Goal: Information Seeking & Learning: Learn about a topic

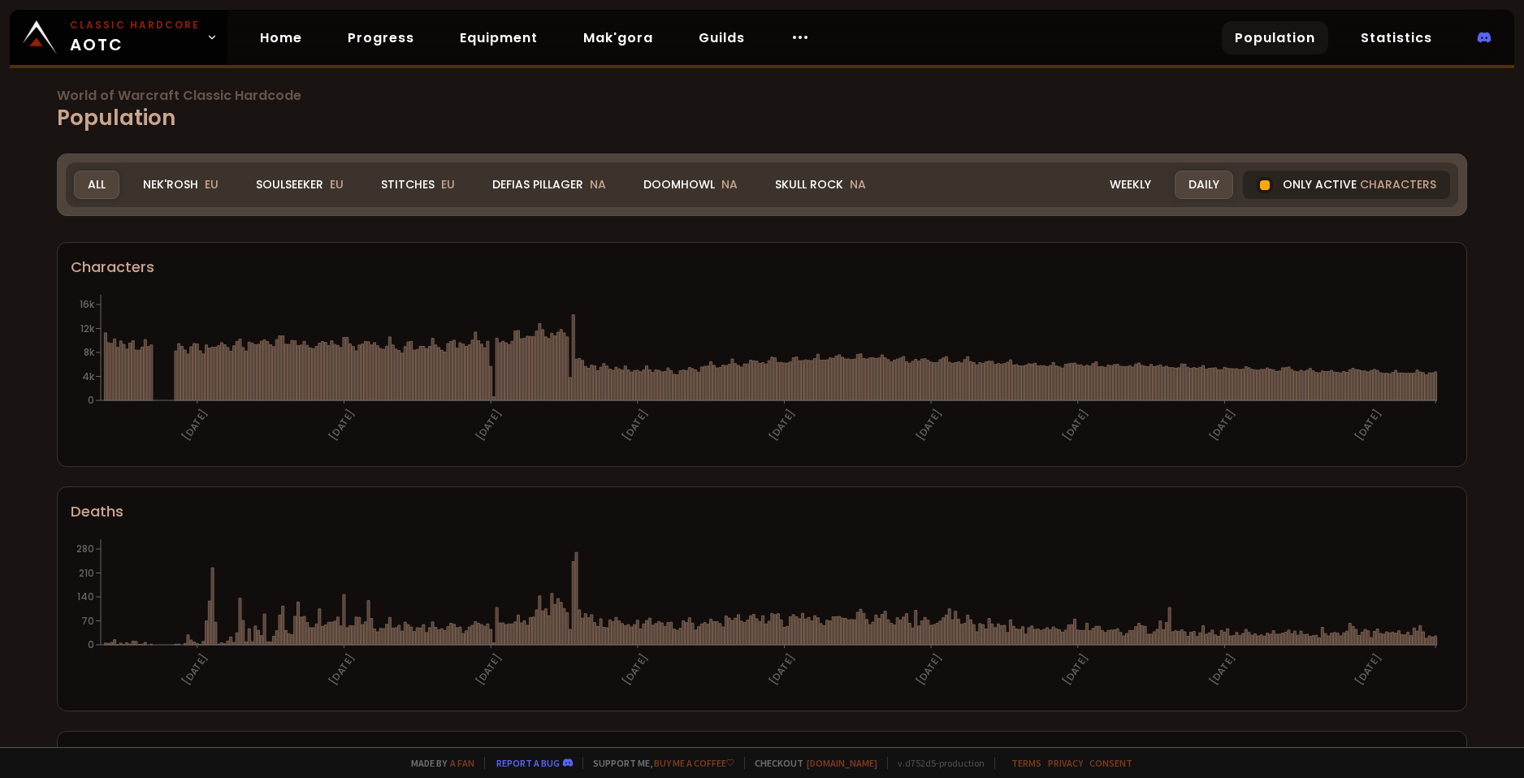
click at [1260, 186] on div at bounding box center [1265, 185] width 10 height 10
click at [1177, 185] on div "Daily" at bounding box center [1204, 185] width 59 height 28
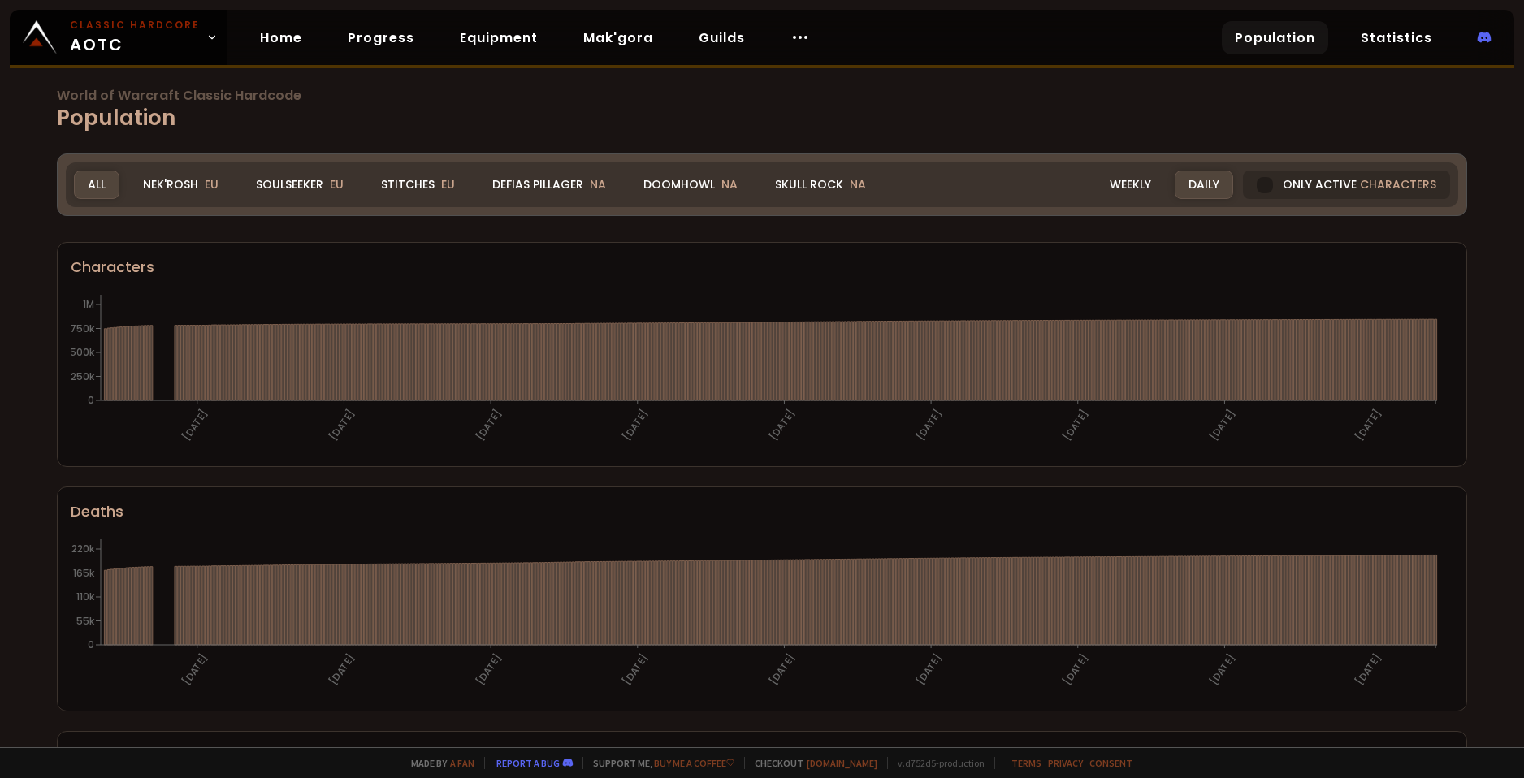
click at [1121, 180] on div "Weekly" at bounding box center [1130, 185] width 69 height 28
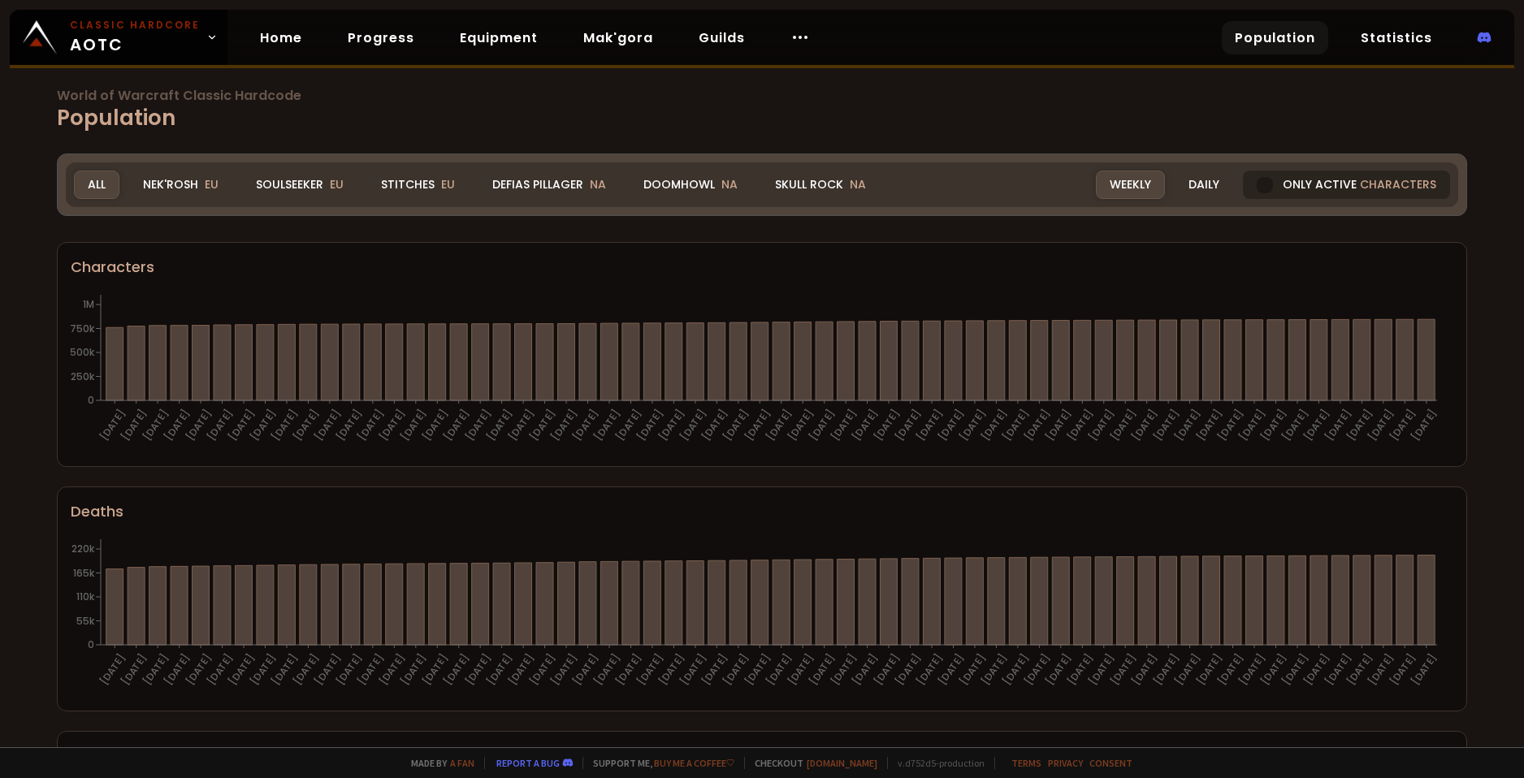
click at [1260, 185] on div at bounding box center [1265, 185] width 16 height 16
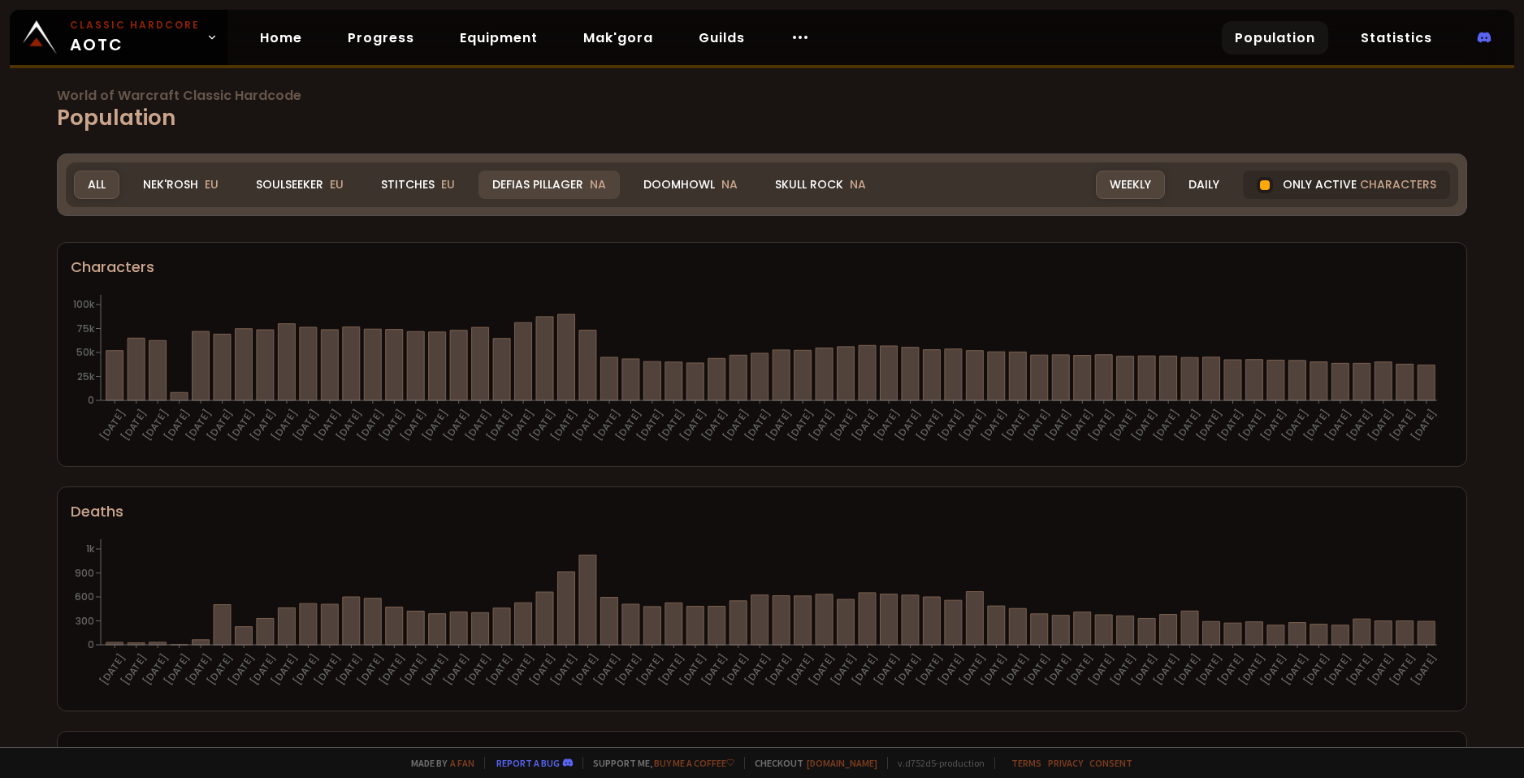
click at [585, 188] on div "Defias Pillager NA" at bounding box center [549, 185] width 141 height 28
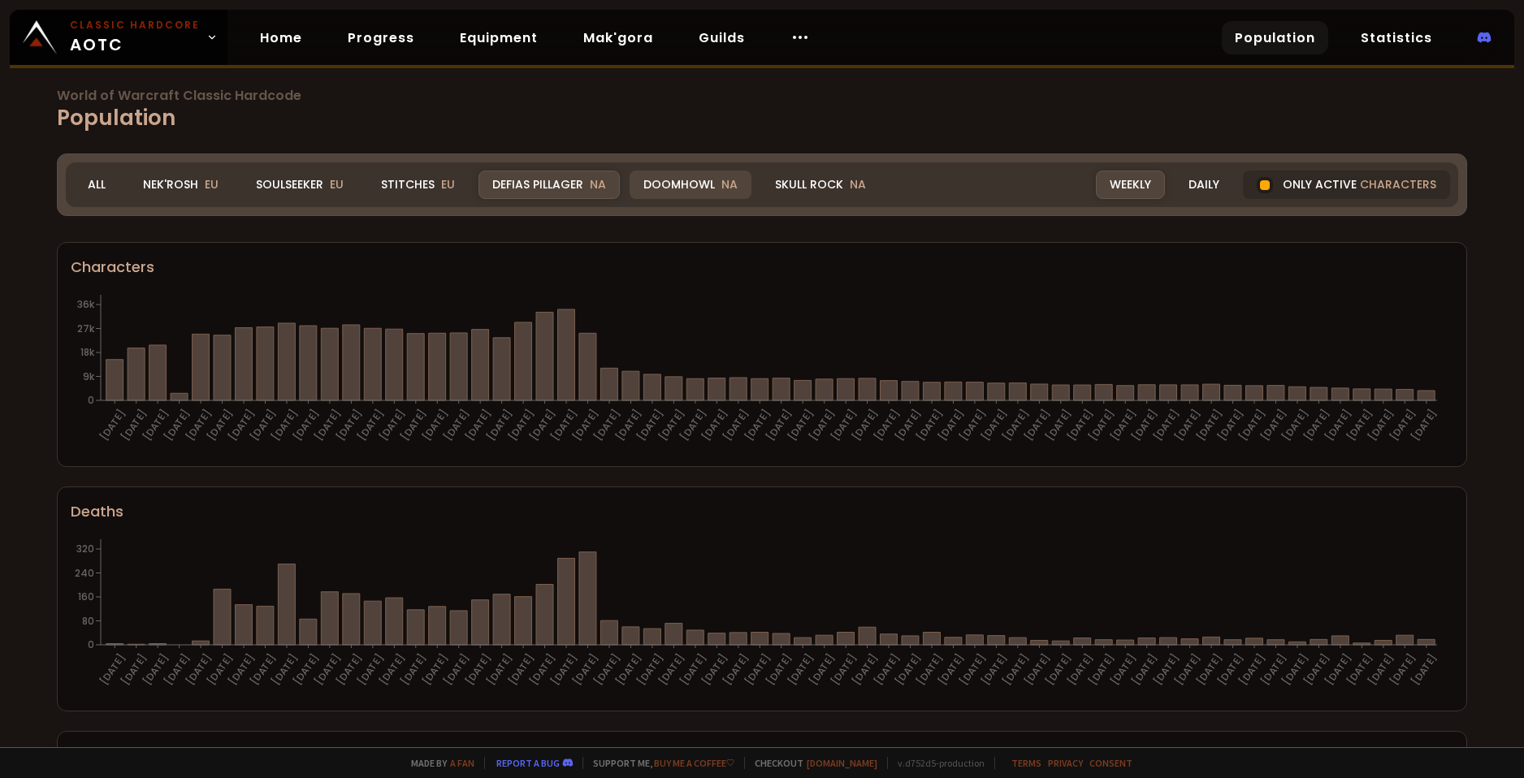
click at [698, 173] on div "Doomhowl NA" at bounding box center [691, 185] width 122 height 28
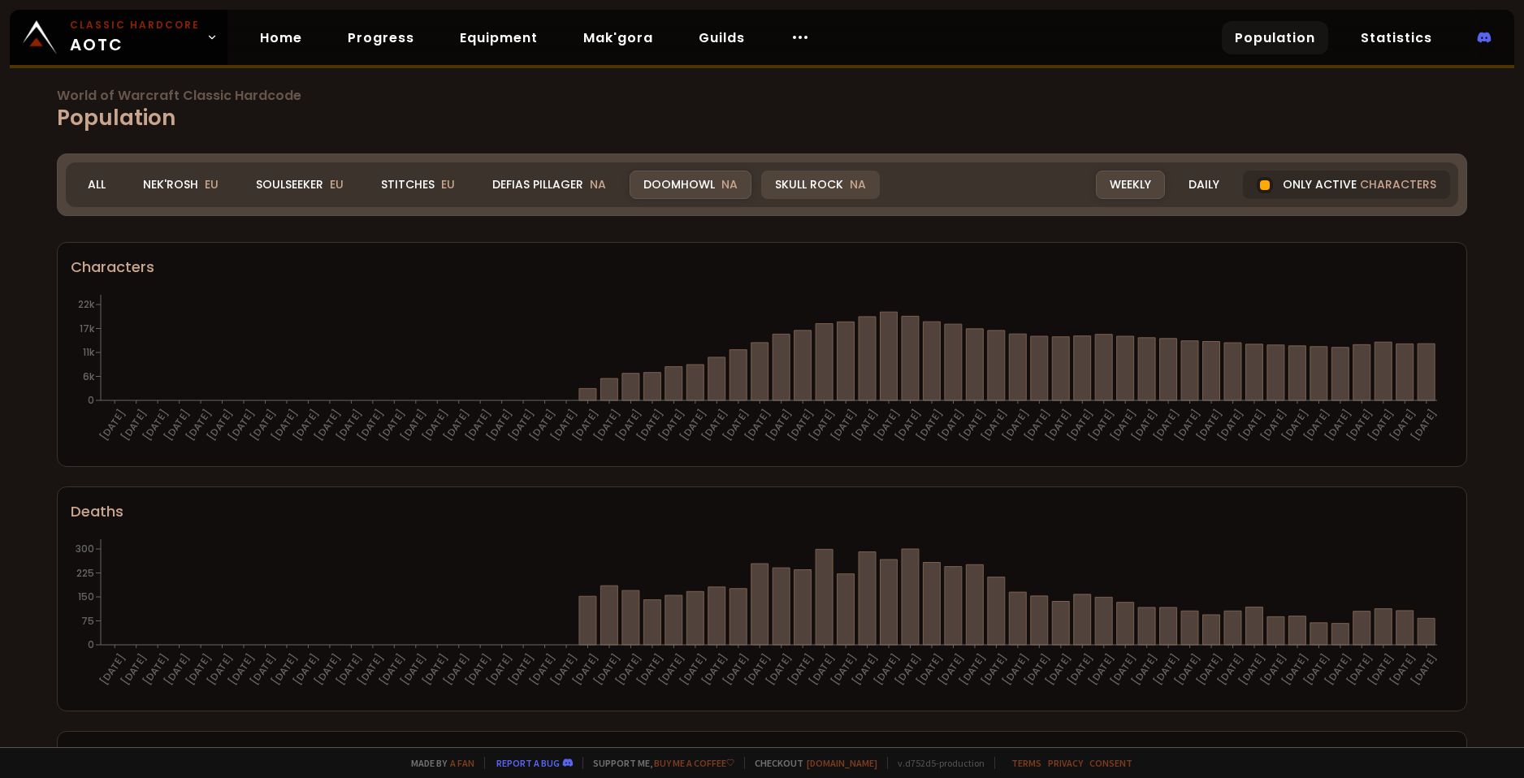
click at [815, 180] on div "Skull Rock NA" at bounding box center [820, 185] width 119 height 28
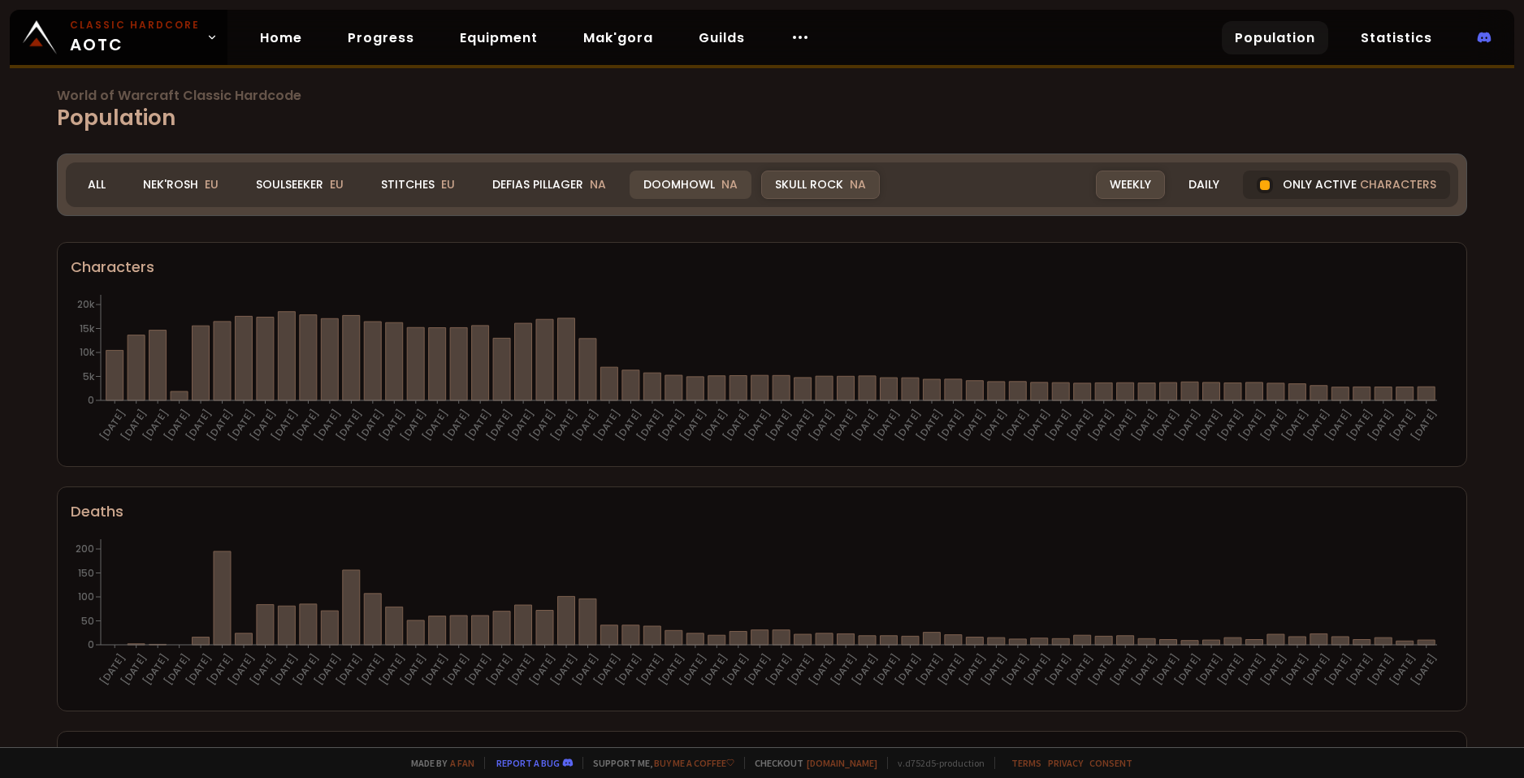
click at [706, 190] on div "Doomhowl NA" at bounding box center [691, 185] width 122 height 28
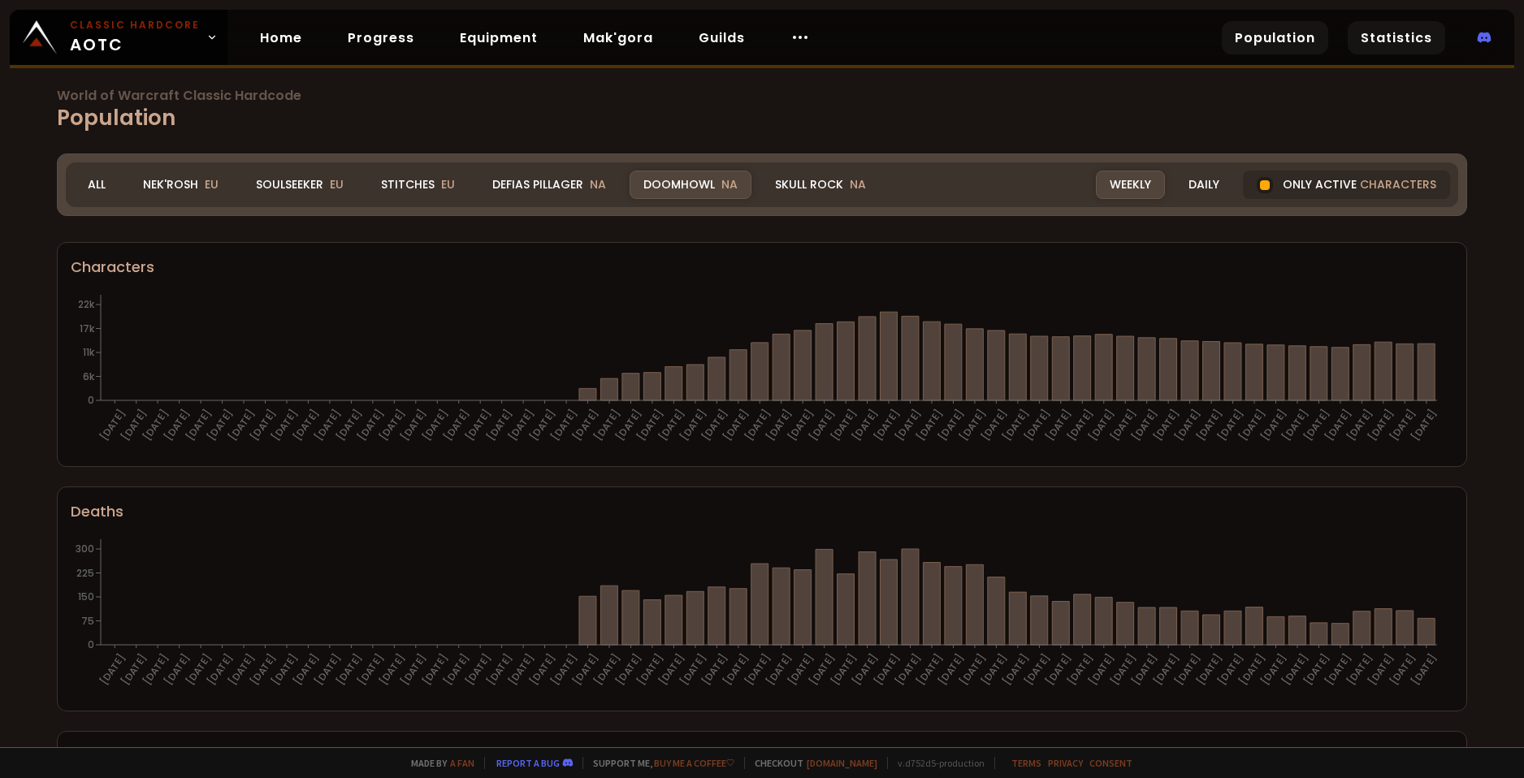
click at [1386, 50] on link "Statistics" at bounding box center [1397, 37] width 98 height 33
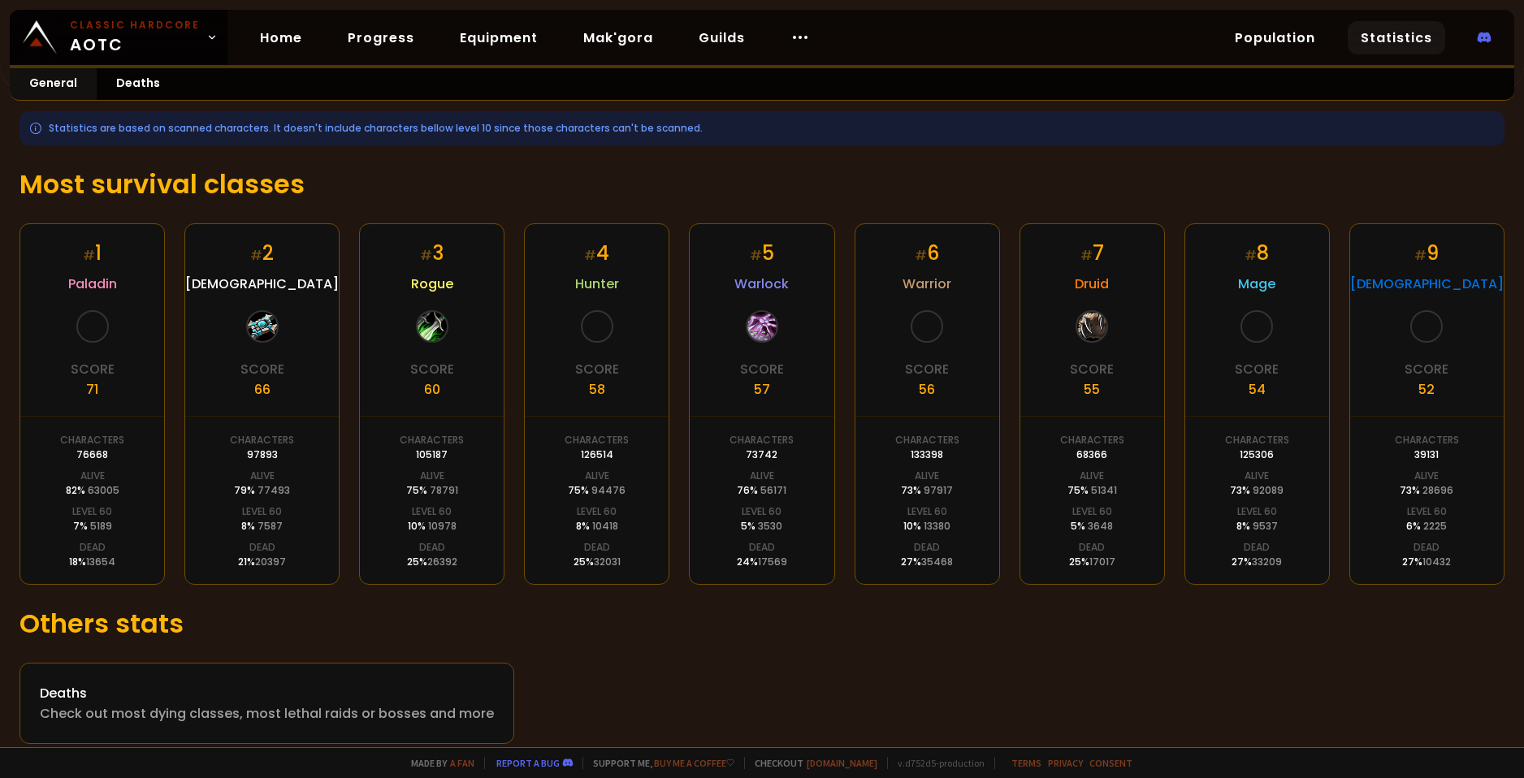
scroll to position [209, 0]
